Goal: Task Accomplishment & Management: Manage account settings

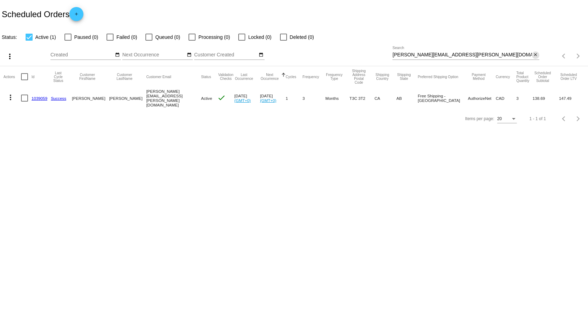
click at [536, 54] on mat-icon "close" at bounding box center [535, 55] width 5 height 6
click at [539, 56] on mat-icon "search" at bounding box center [535, 56] width 8 height 11
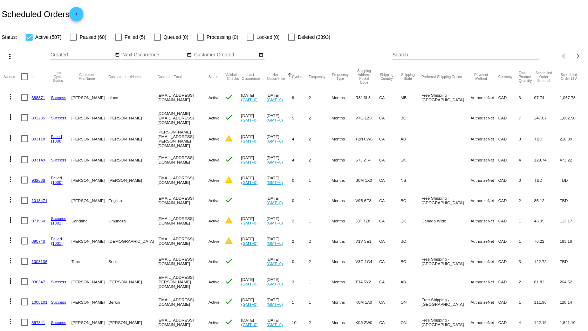
click at [399, 57] on input "Search" at bounding box center [466, 55] width 147 height 6
paste input "[EMAIL_ADDRESS][DOMAIN_NAME]"
type input "[EMAIL_ADDRESS][DOMAIN_NAME]"
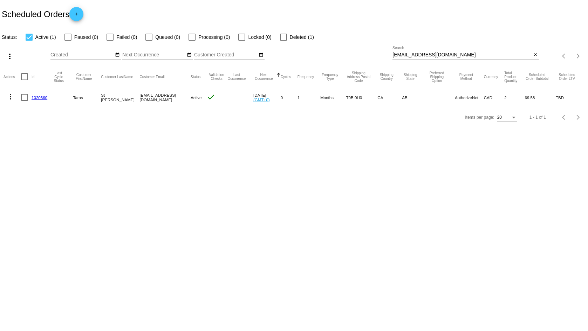
click at [38, 96] on link "1020360" at bounding box center [40, 97] width 16 height 5
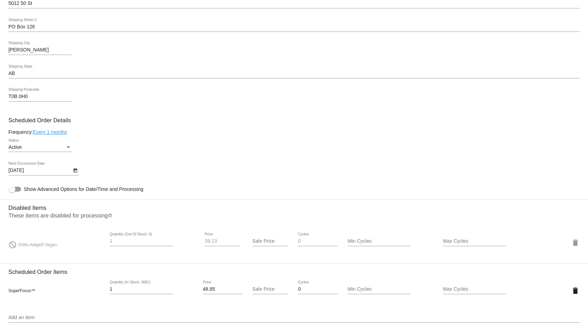
scroll to position [316, 0]
